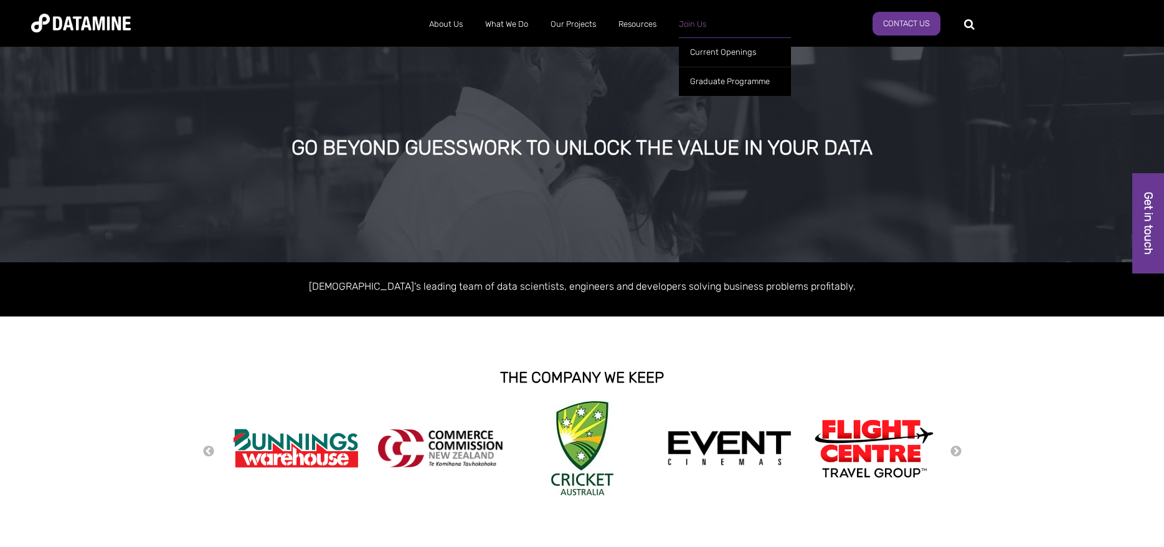
click at [690, 31] on link "Join Us" at bounding box center [693, 24] width 50 height 32
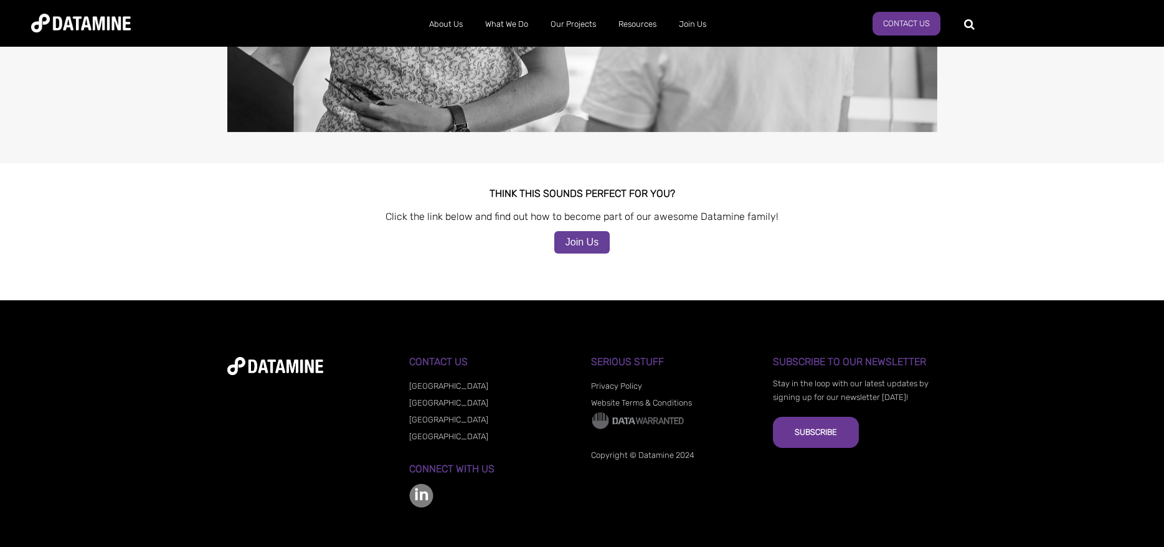
drag, startPoint x: 1017, startPoint y: 333, endPoint x: 1020, endPoint y: 386, distance: 52.4
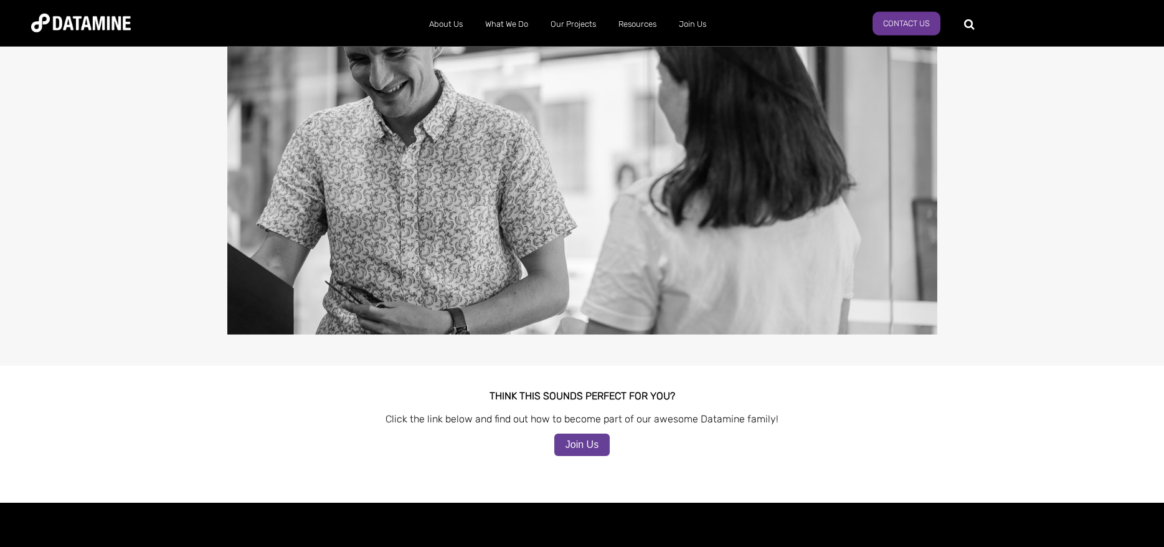
scroll to position [458, 0]
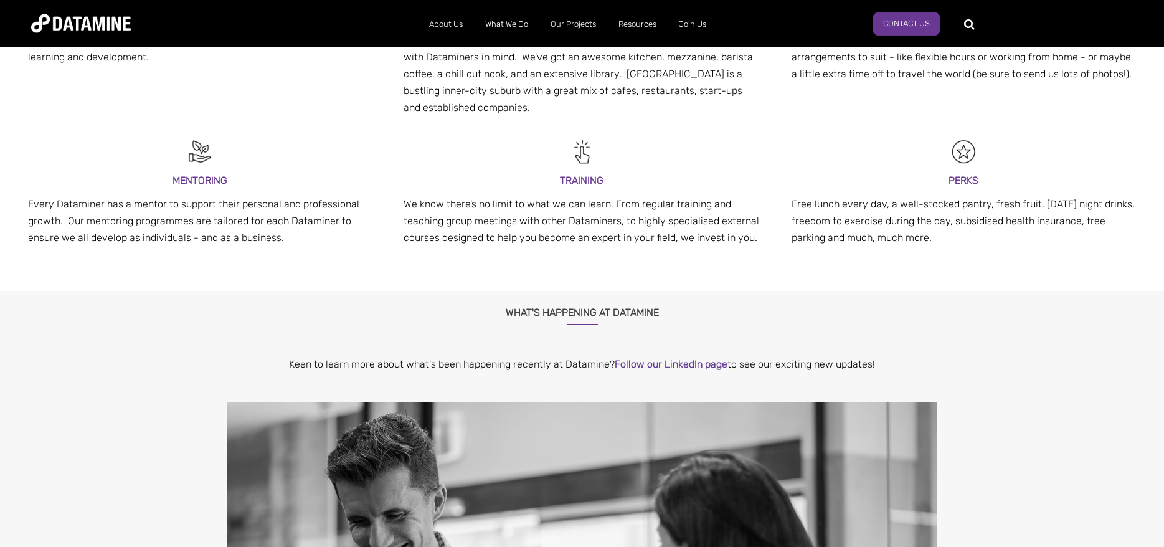
drag, startPoint x: 1020, startPoint y: 386, endPoint x: 997, endPoint y: 143, distance: 244.0
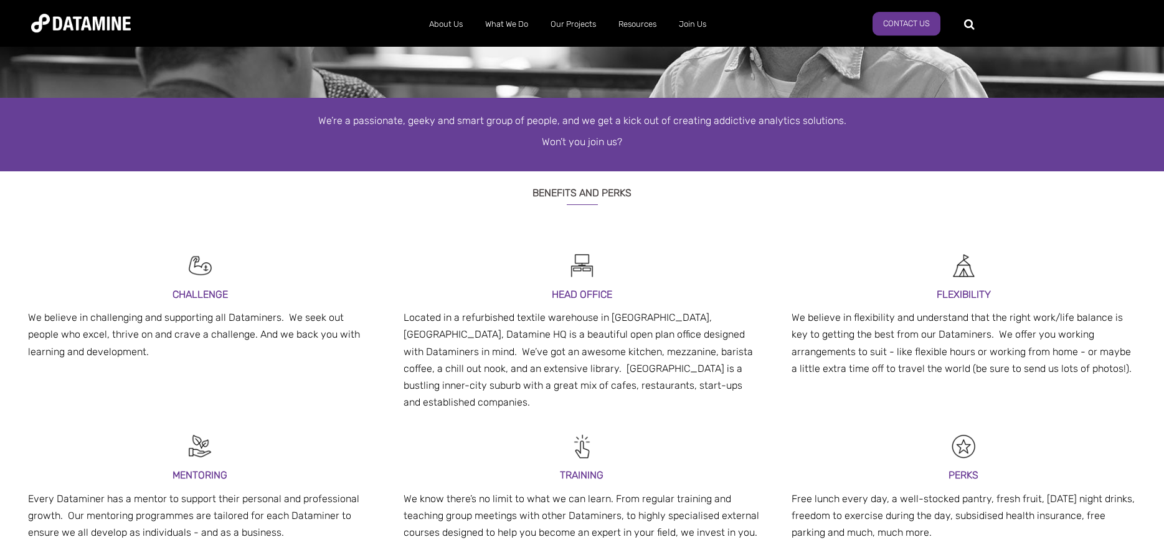
drag, startPoint x: 1018, startPoint y: 282, endPoint x: 1021, endPoint y: 355, distance: 73.5
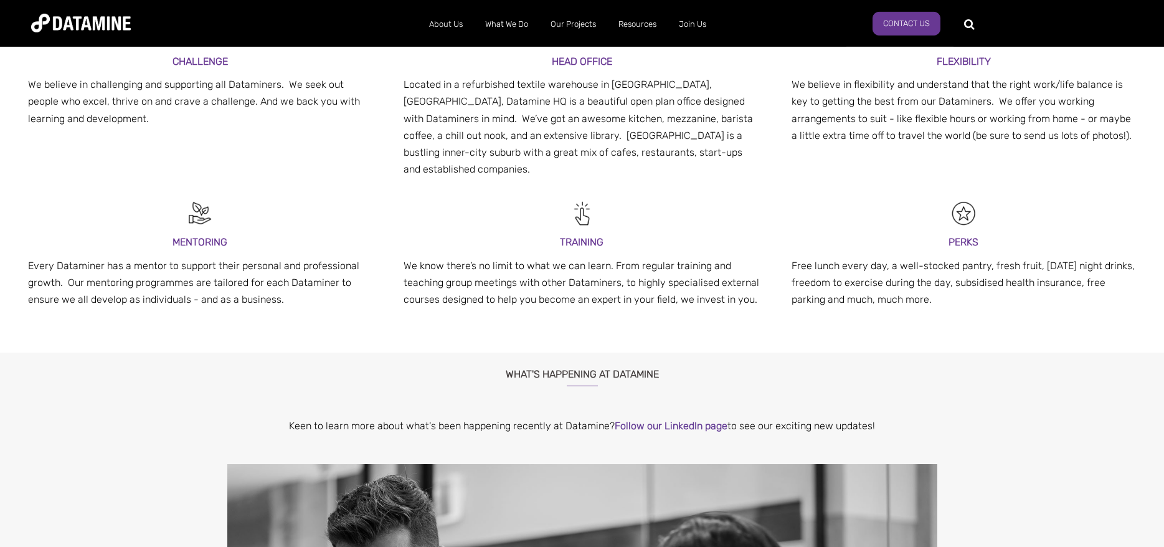
drag, startPoint x: 1003, startPoint y: 239, endPoint x: 1003, endPoint y: 307, distance: 68.5
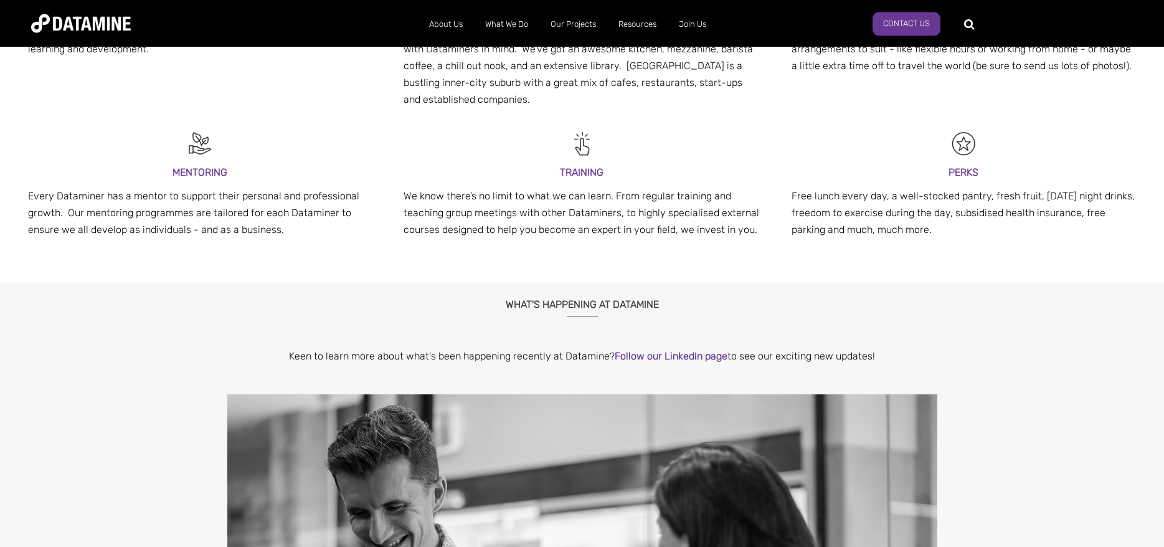
drag, startPoint x: 699, startPoint y: 334, endPoint x: 698, endPoint y: 295, distance: 39.9
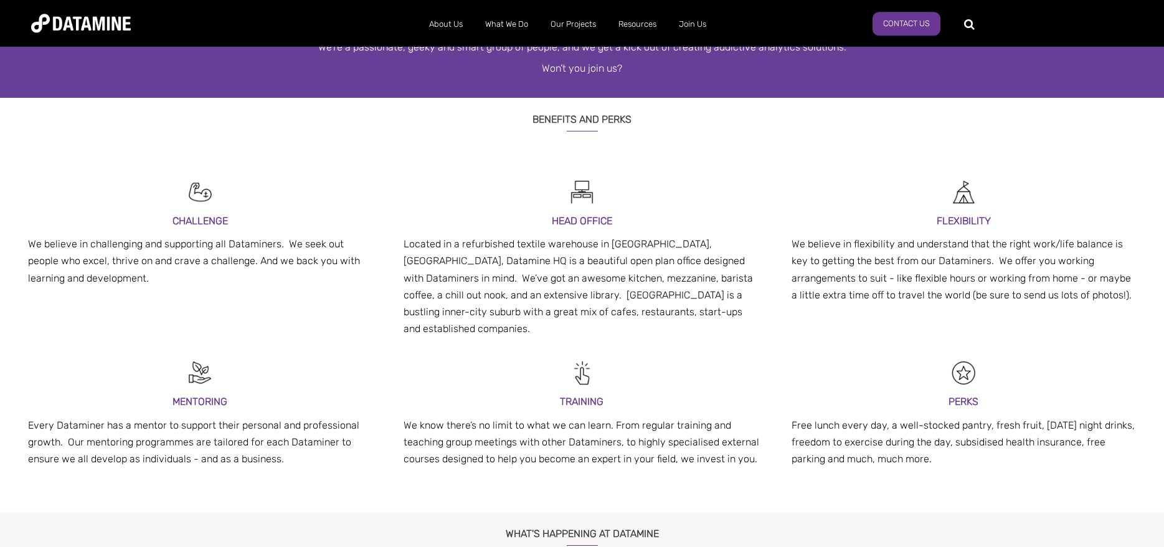
drag, startPoint x: 754, startPoint y: 298, endPoint x: 754, endPoint y: 250, distance: 48.6
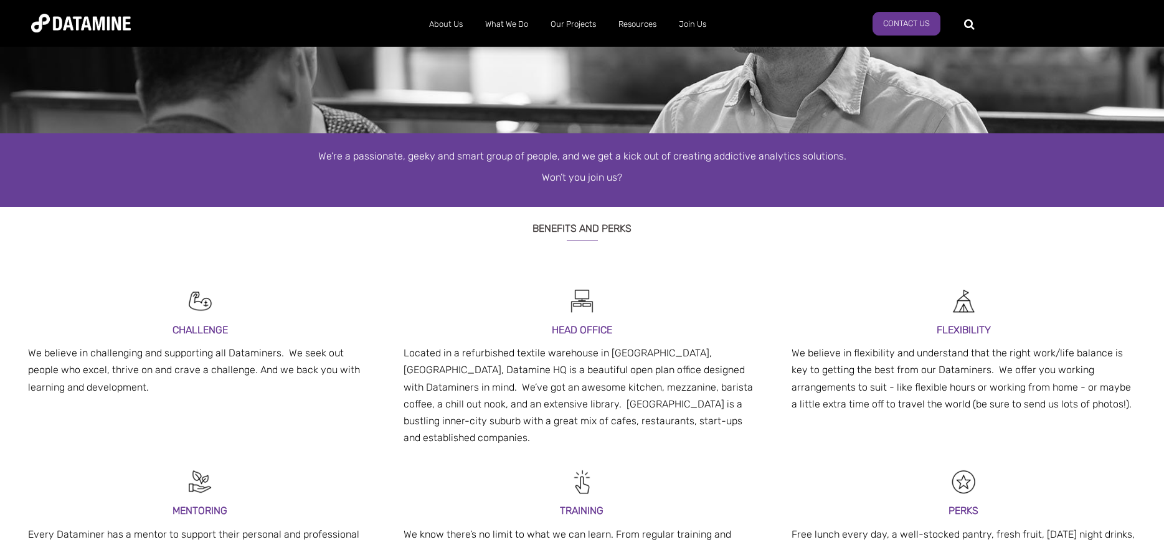
scroll to position [20, 0]
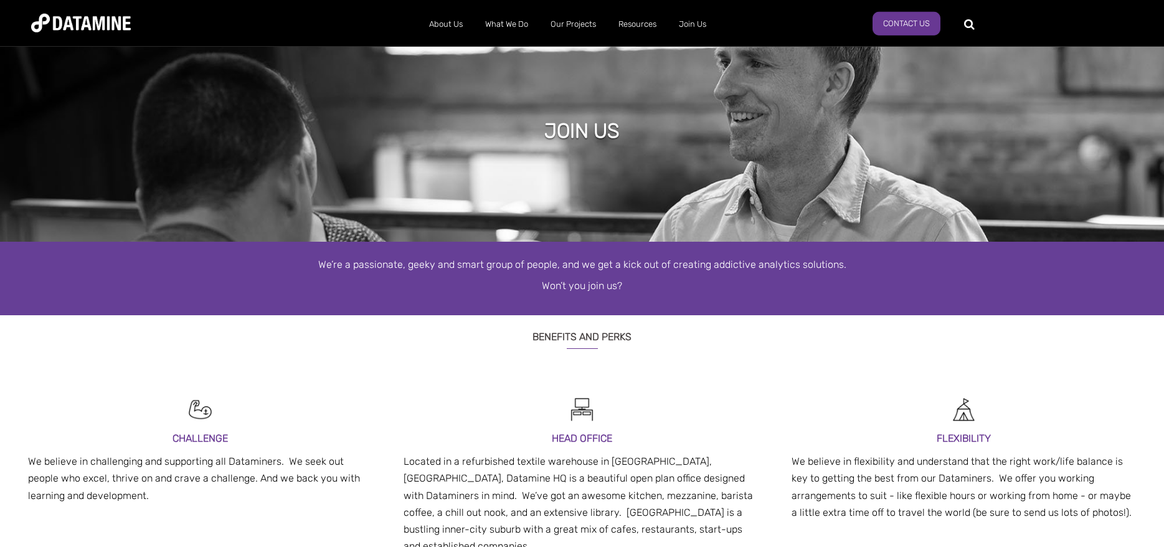
drag, startPoint x: 751, startPoint y: 313, endPoint x: 742, endPoint y: 250, distance: 63.5
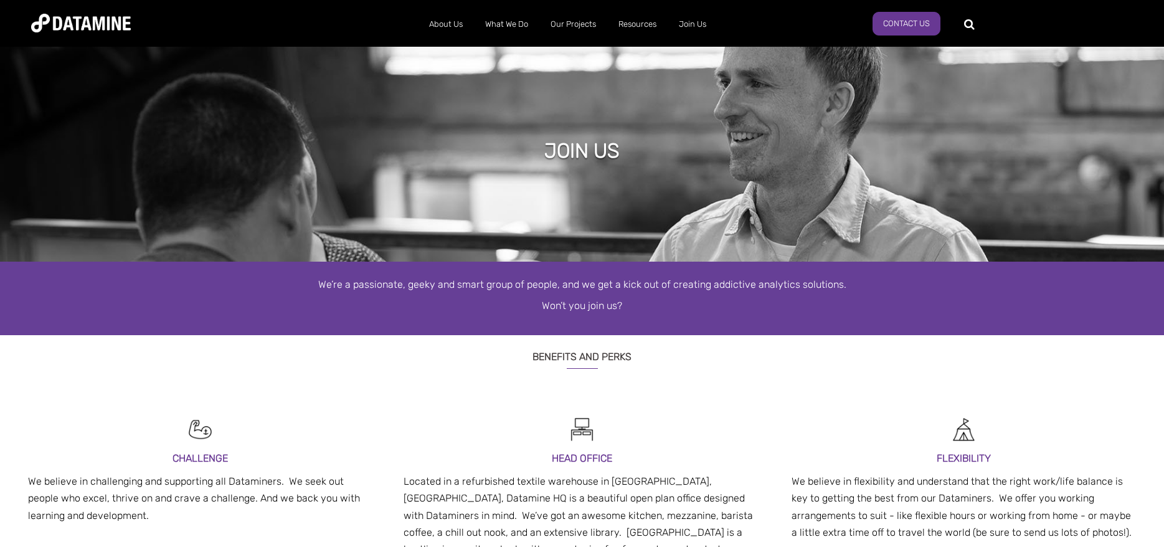
drag, startPoint x: 739, startPoint y: 259, endPoint x: 745, endPoint y: 163, distance: 96.7
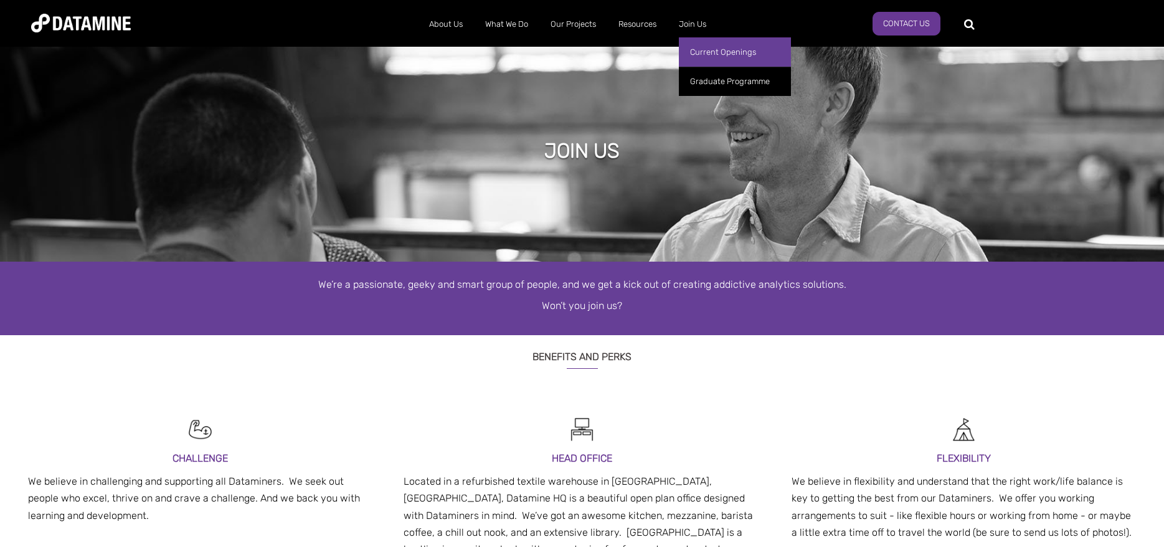
click at [704, 52] on link "Current Openings" at bounding box center [735, 51] width 112 height 29
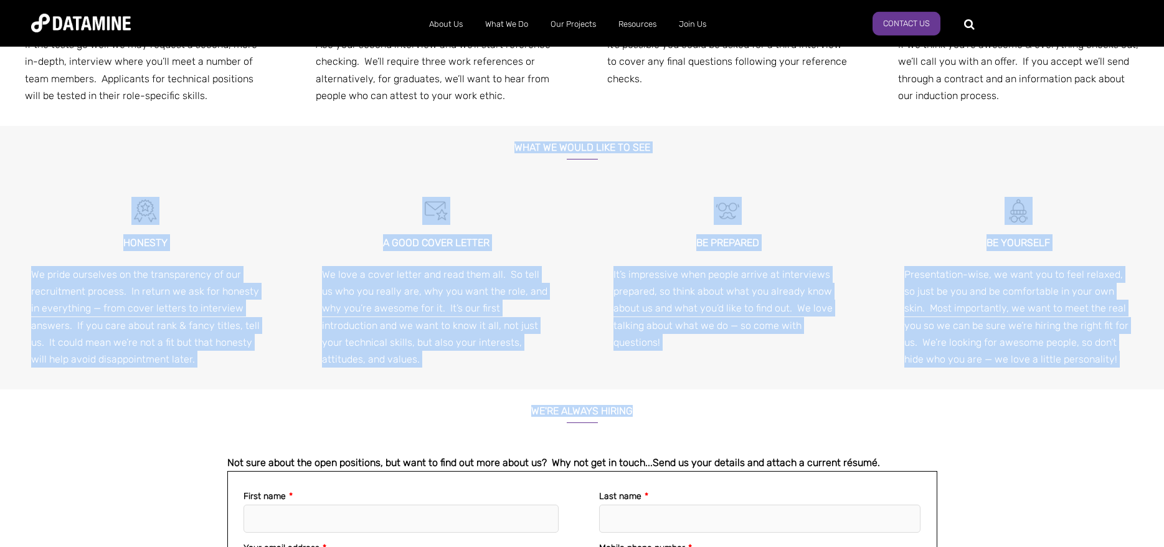
scroll to position [1064, 0]
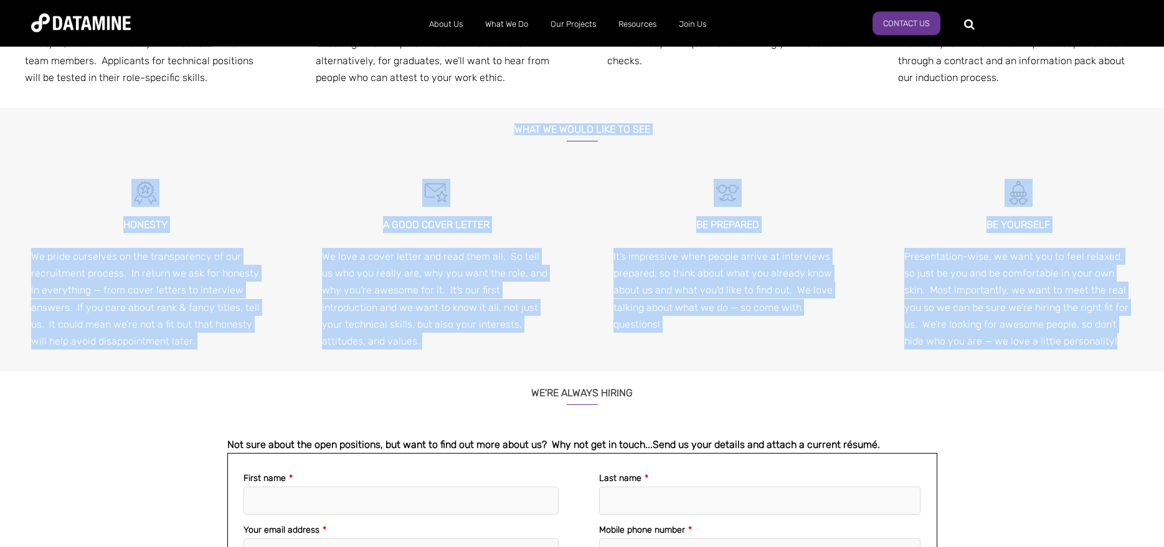
drag, startPoint x: 483, startPoint y: 326, endPoint x: 1101, endPoint y: 349, distance: 619.0
click at [1101, 349] on div "WHAT WE WOULD LIKE TO SEE [GEOGRAPHIC_DATA] We pride ourselves on the transpare…" at bounding box center [582, 239] width 1164 height 263
copy div "WHAT WE WOULD LIKE TO SEE HONESTY We pride ourselves on the transparency of our…"
click at [772, 148] on div "WHAT WE WOULD LIKE TO SEE" at bounding box center [582, 140] width 1164 height 65
